Goal: Find specific page/section: Find specific page/section

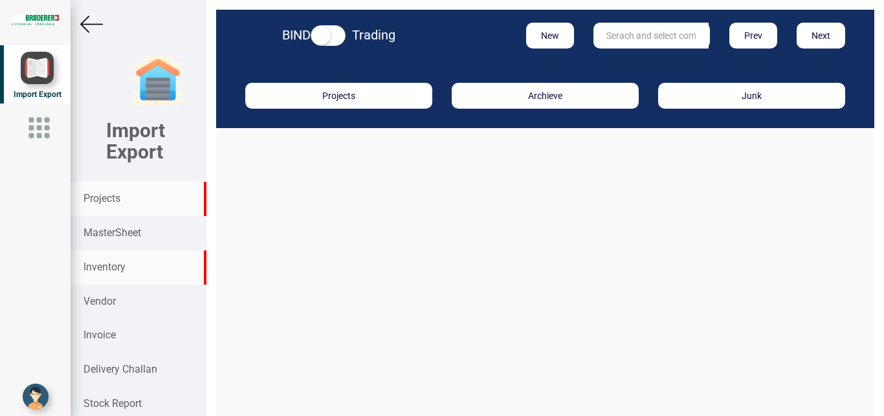
click at [94, 265] on strong "Inventory" at bounding box center [104, 267] width 42 height 12
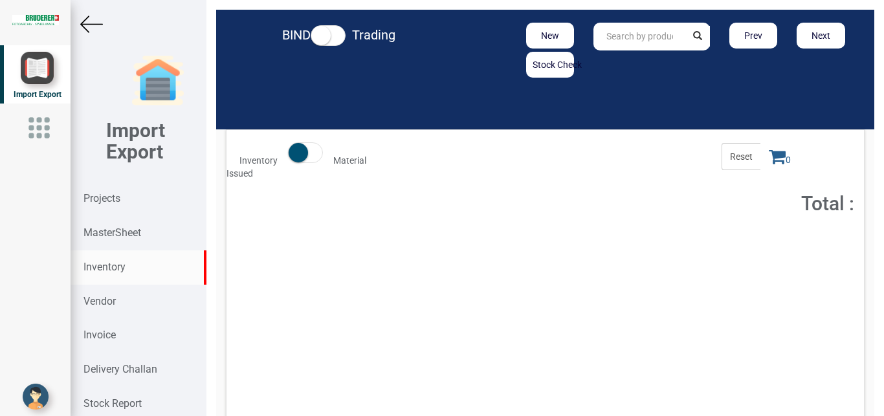
click at [614, 34] on input "text" at bounding box center [639, 37] width 92 height 28
click at [649, 61] on link "40194 .[DATE]" at bounding box center [645, 64] width 102 height 17
type input "40194.02.1.00"
click at [693, 33] on icon "submit" at bounding box center [697, 35] width 9 height 9
click at [132, 232] on strong "MasterSheet" at bounding box center [112, 233] width 58 height 12
